Goal: Task Accomplishment & Management: Manage account settings

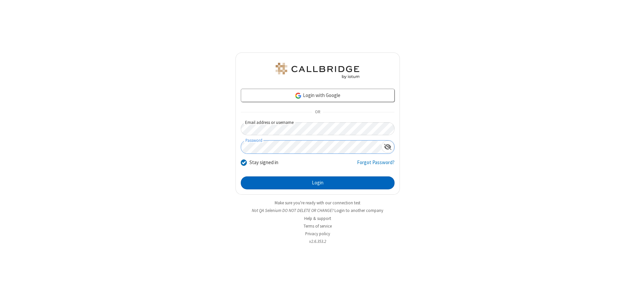
click at [317, 183] on button "Login" at bounding box center [318, 182] width 154 height 13
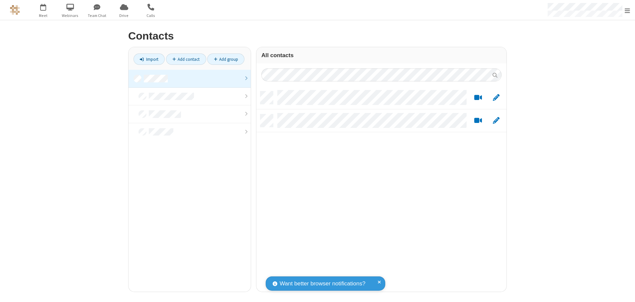
scroll to position [200, 245]
click at [190, 78] on link at bounding box center [190, 79] width 122 height 18
click at [186, 59] on link "Add contact" at bounding box center [186, 58] width 40 height 11
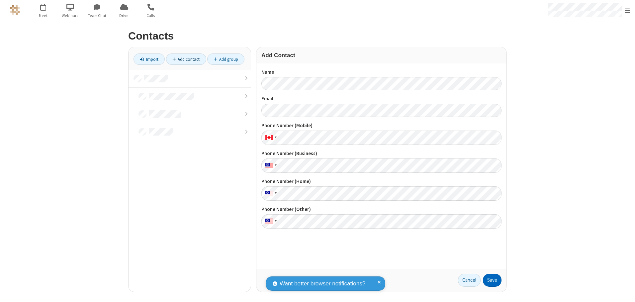
click at [492, 280] on button "Save" at bounding box center [492, 280] width 19 height 13
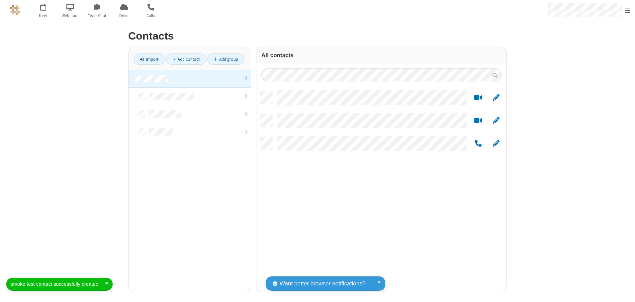
scroll to position [200, 245]
